Goal: Navigation & Orientation: Understand site structure

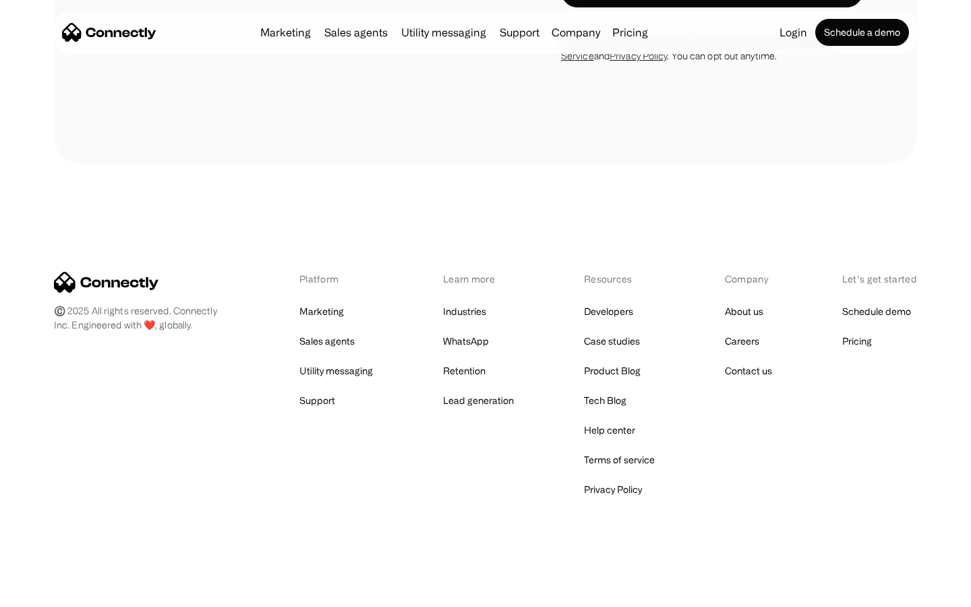
scroll to position [2280, 0]
